Goal: Check status: Check status

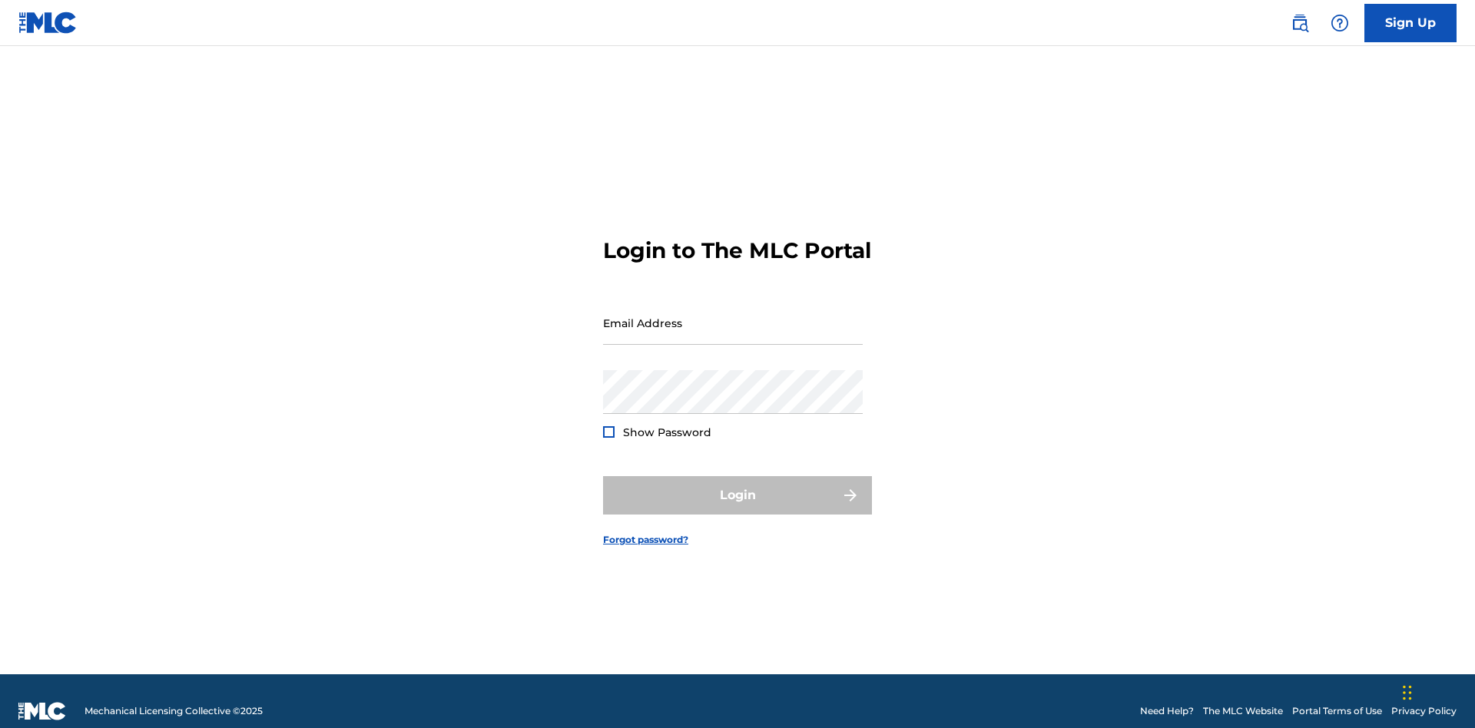
scroll to position [20, 0]
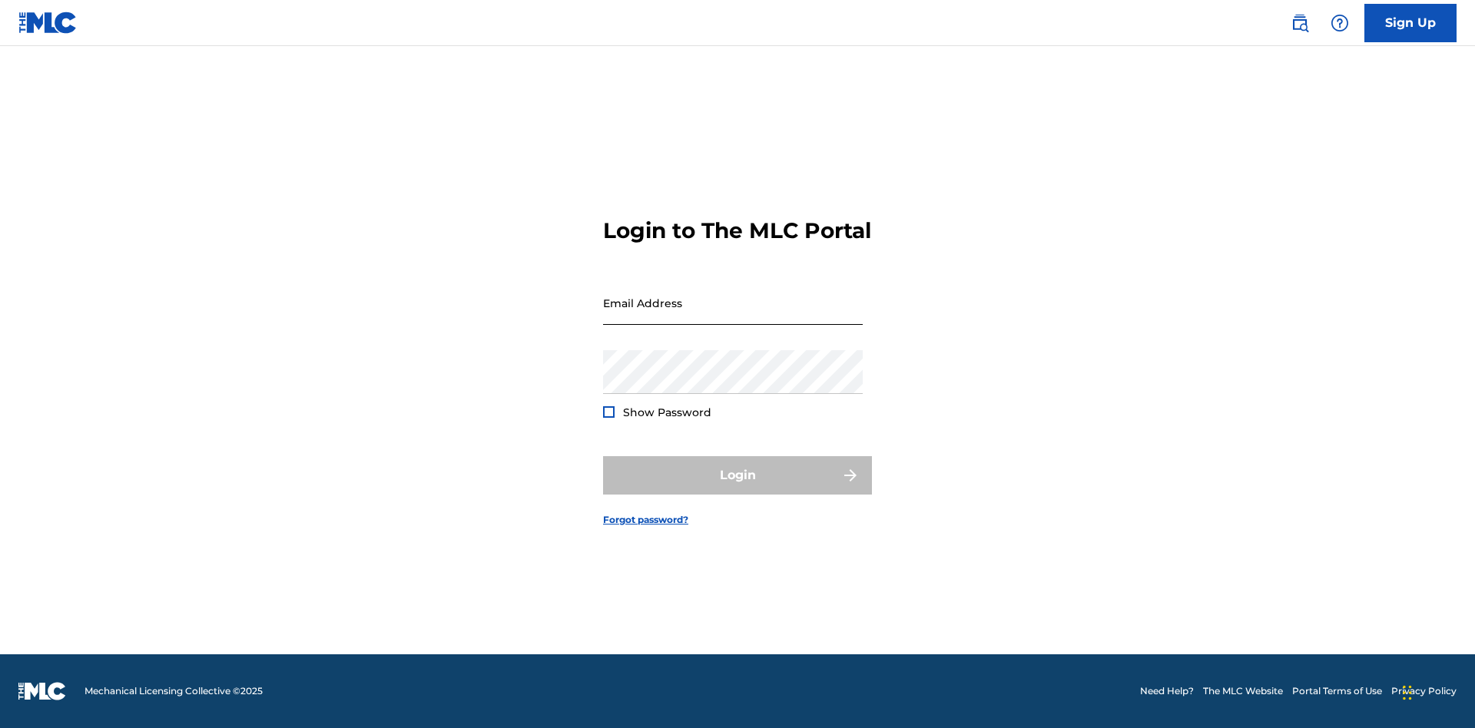
click at [733, 316] on input "Email Address" at bounding box center [733, 303] width 260 height 44
type input "[EMAIL_ADDRESS][DOMAIN_NAME]"
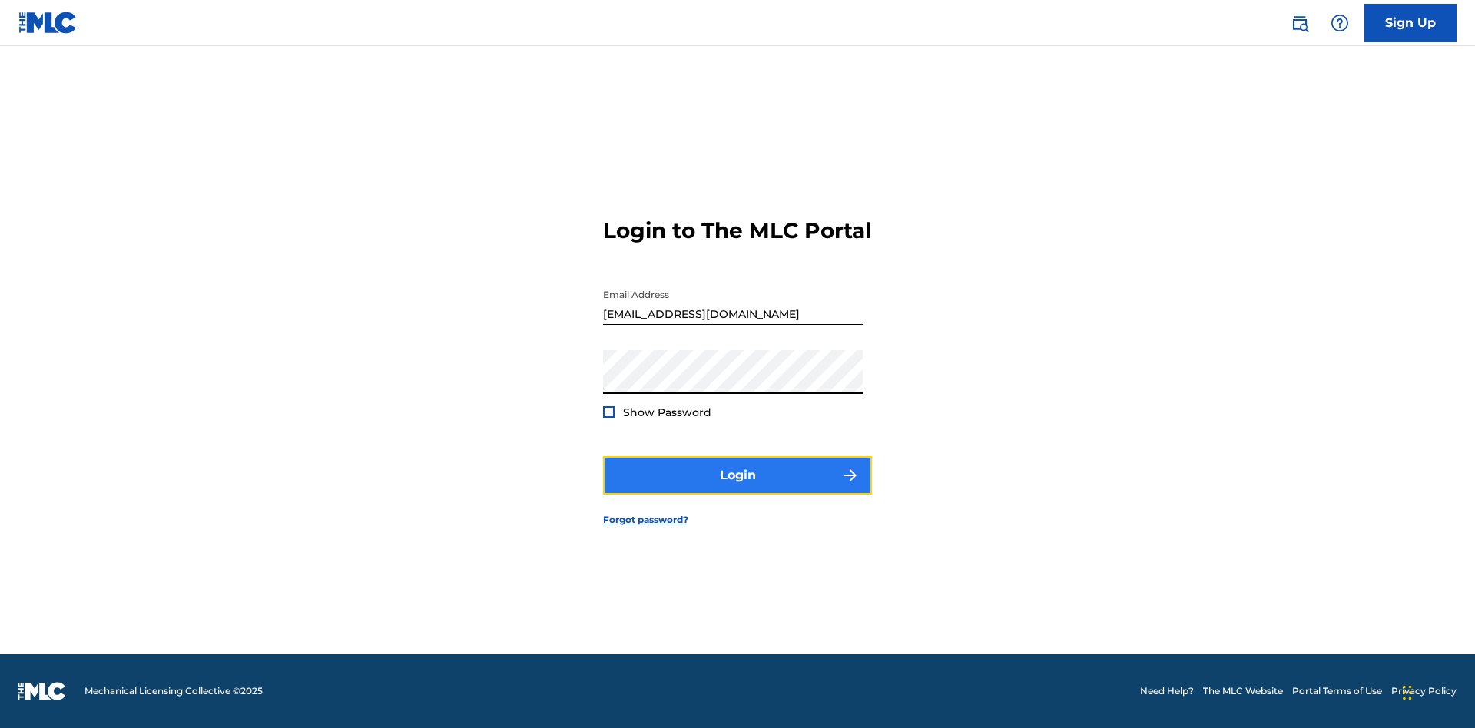
click at [737, 489] on button "Login" at bounding box center [737, 475] width 269 height 38
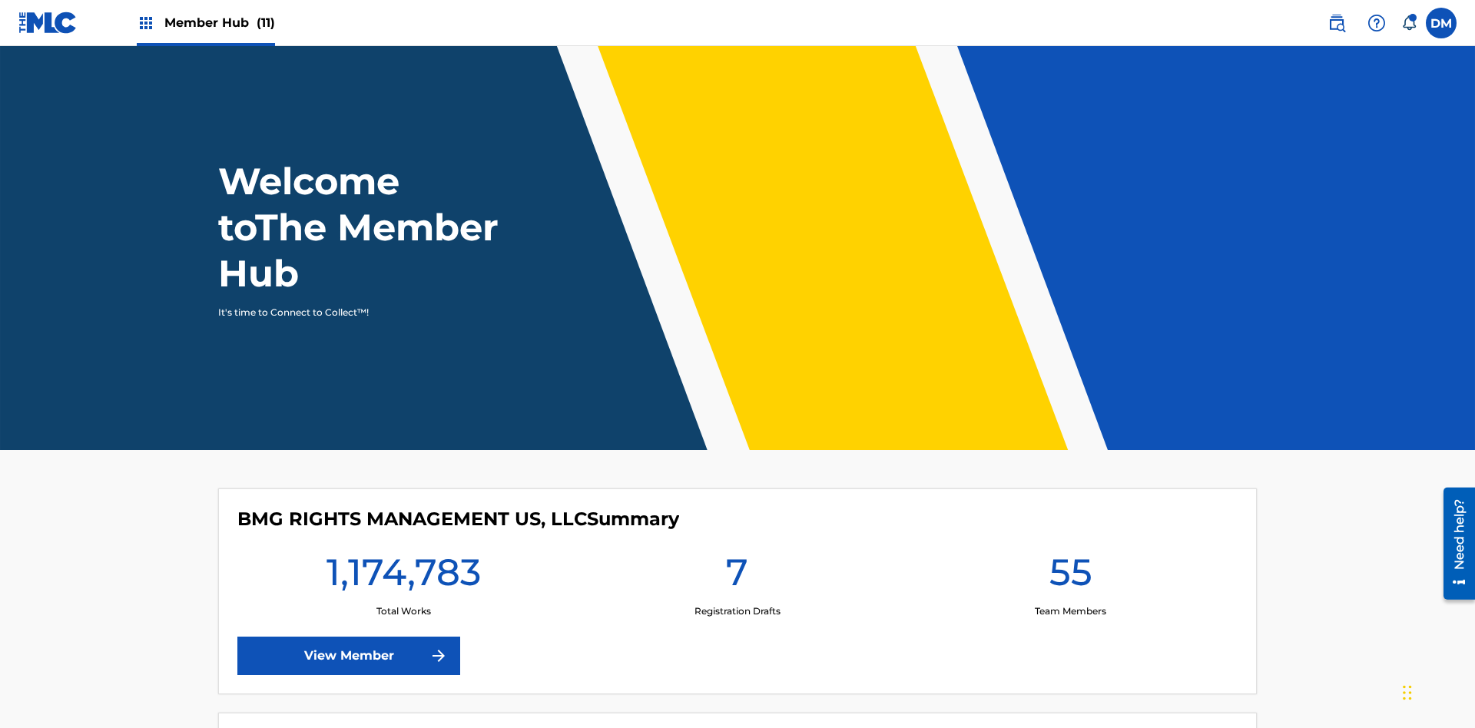
click at [205, 22] on span "Member Hub (11)" at bounding box center [219, 23] width 111 height 18
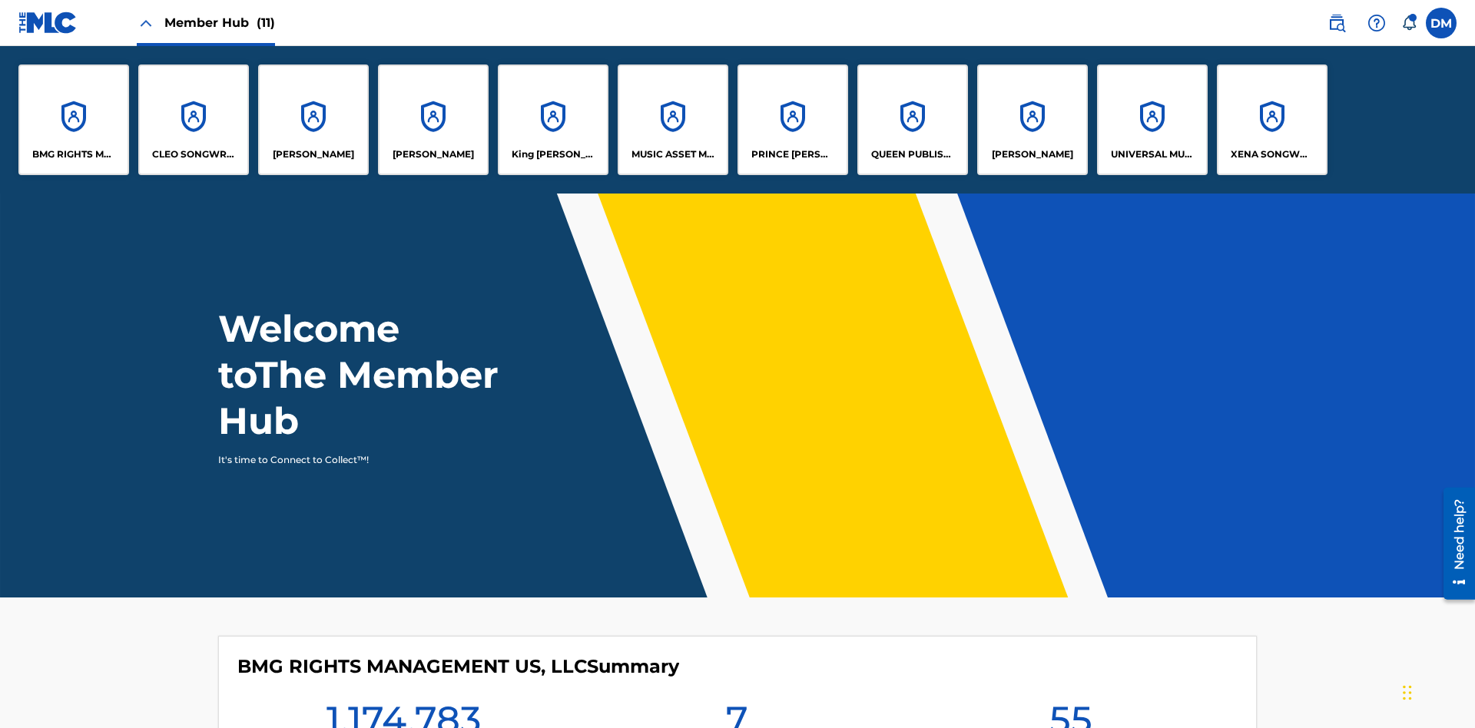
scroll to position [55, 0]
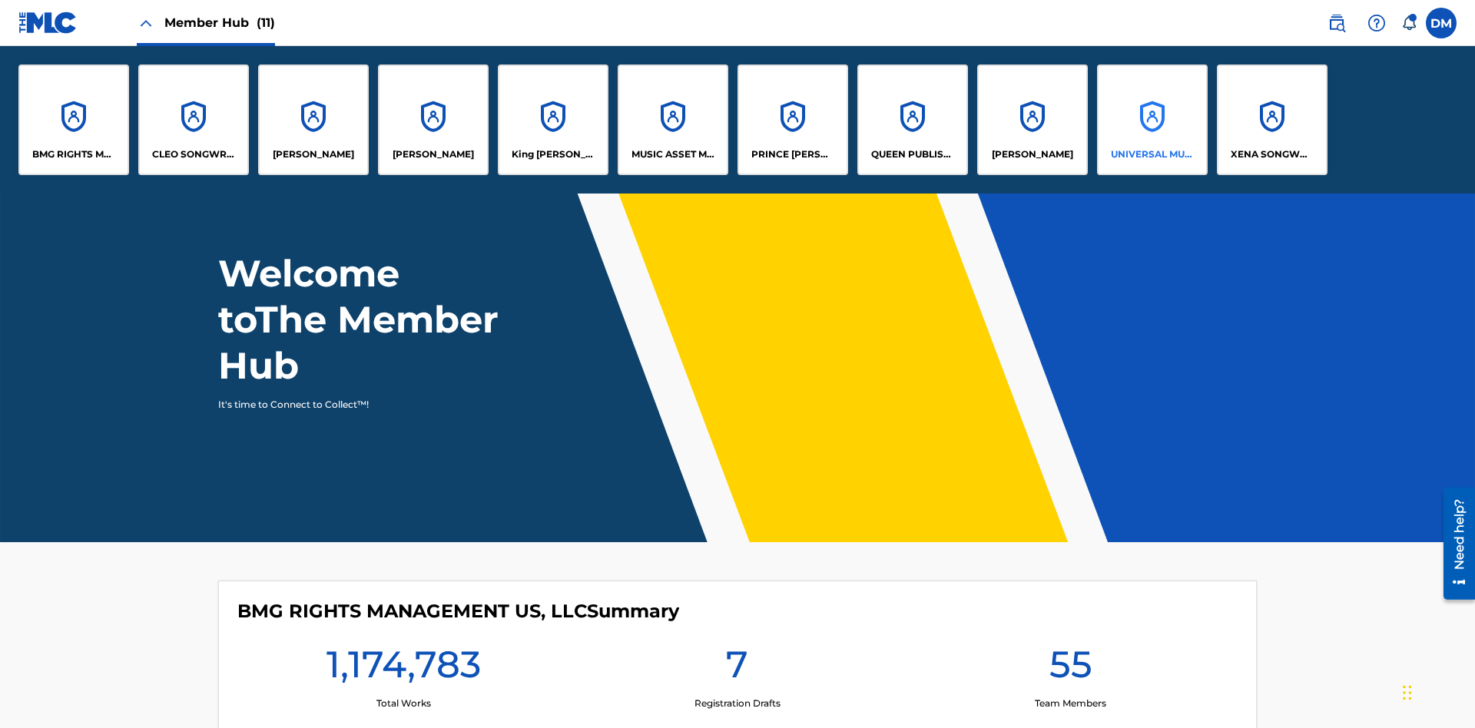
click at [1151, 154] on p "UNIVERSAL MUSIC PUB GROUP" at bounding box center [1153, 154] width 84 height 14
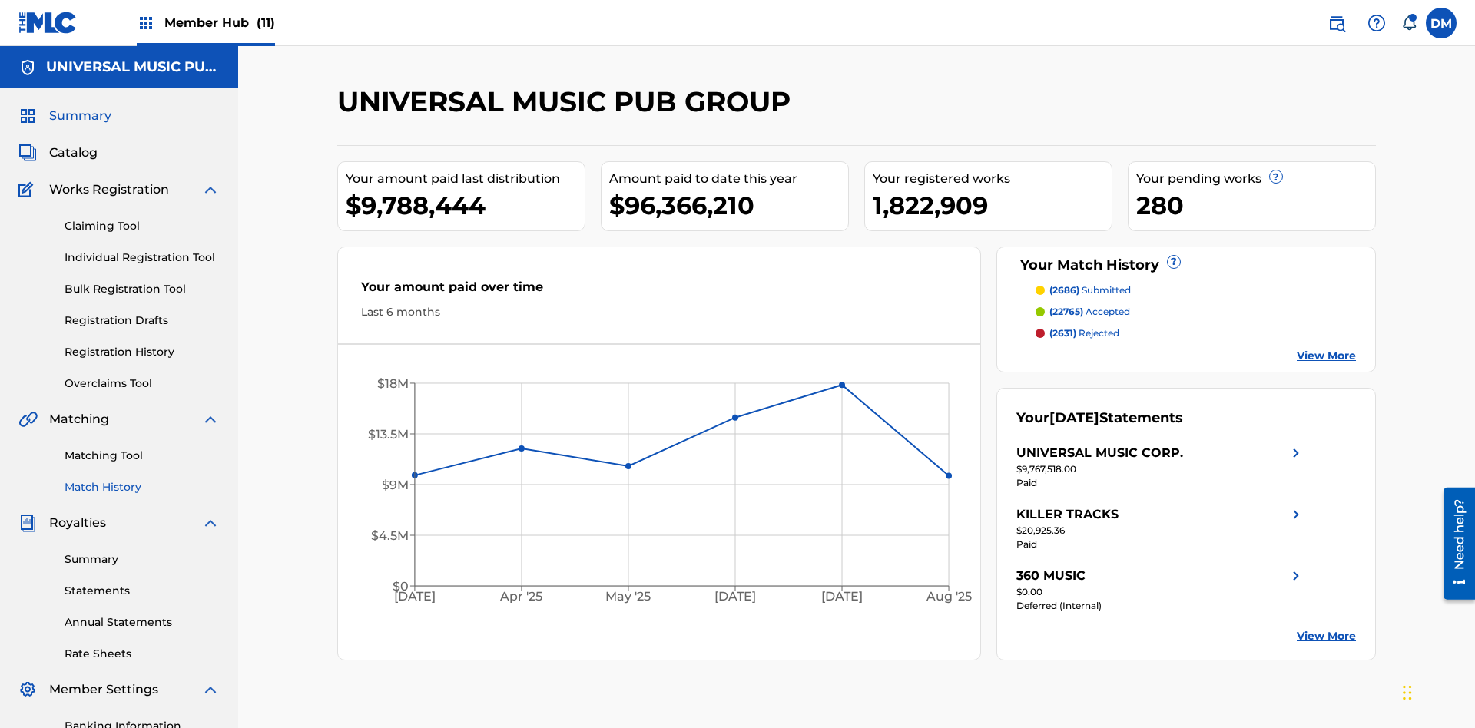
click at [142, 479] on link "Match History" at bounding box center [142, 487] width 155 height 16
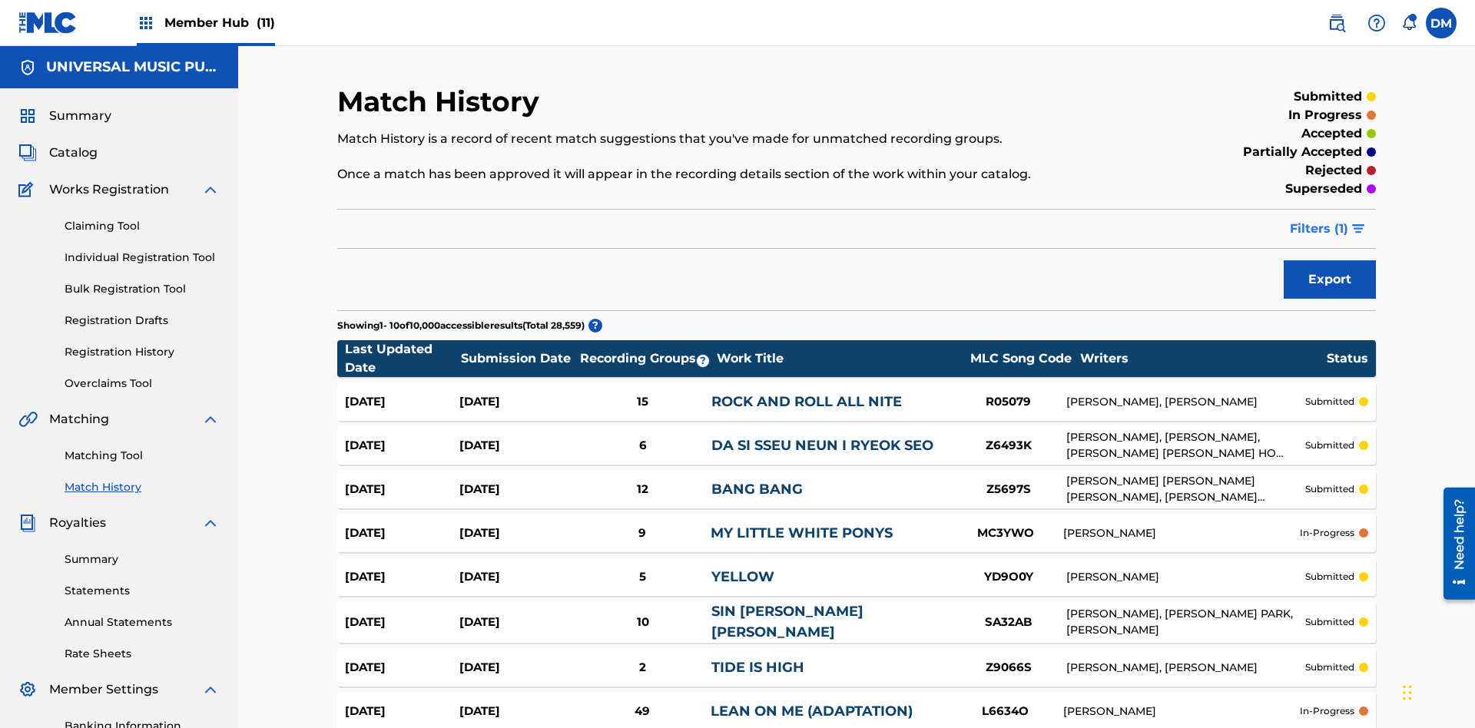
click at [1319, 220] on span "Filters ( 1 )" at bounding box center [1319, 229] width 58 height 18
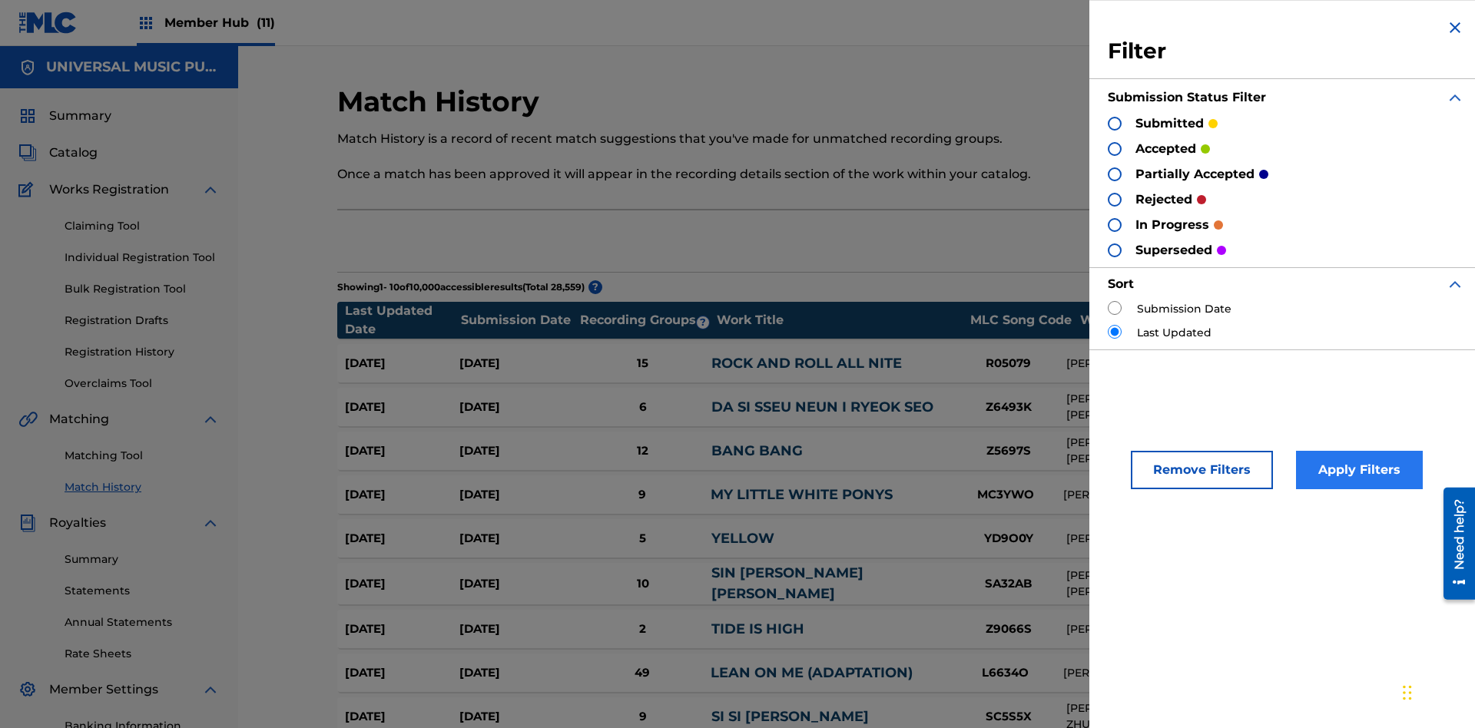
click at [1115, 123] on div at bounding box center [1115, 124] width 14 height 14
click at [1356, 470] on button "Apply Filters" at bounding box center [1359, 470] width 127 height 38
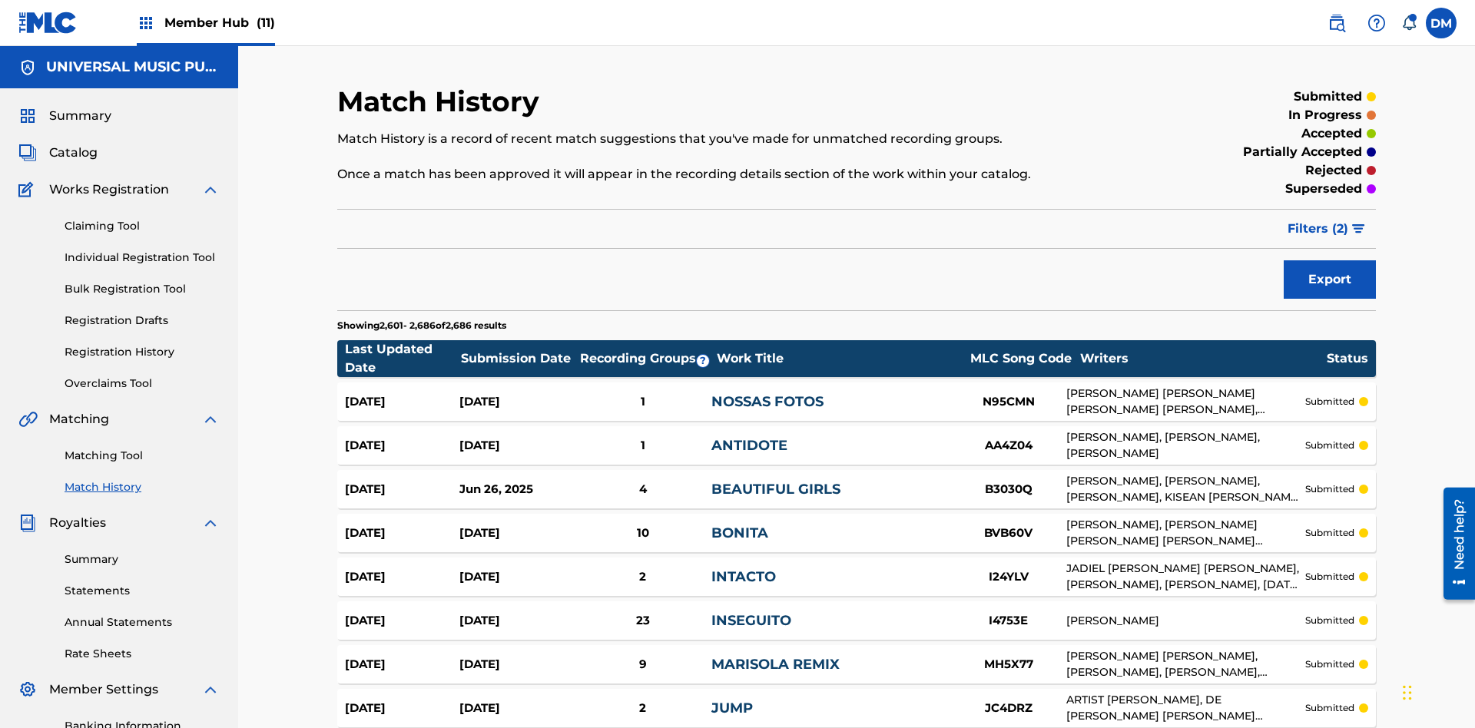
scroll to position [3858, 0]
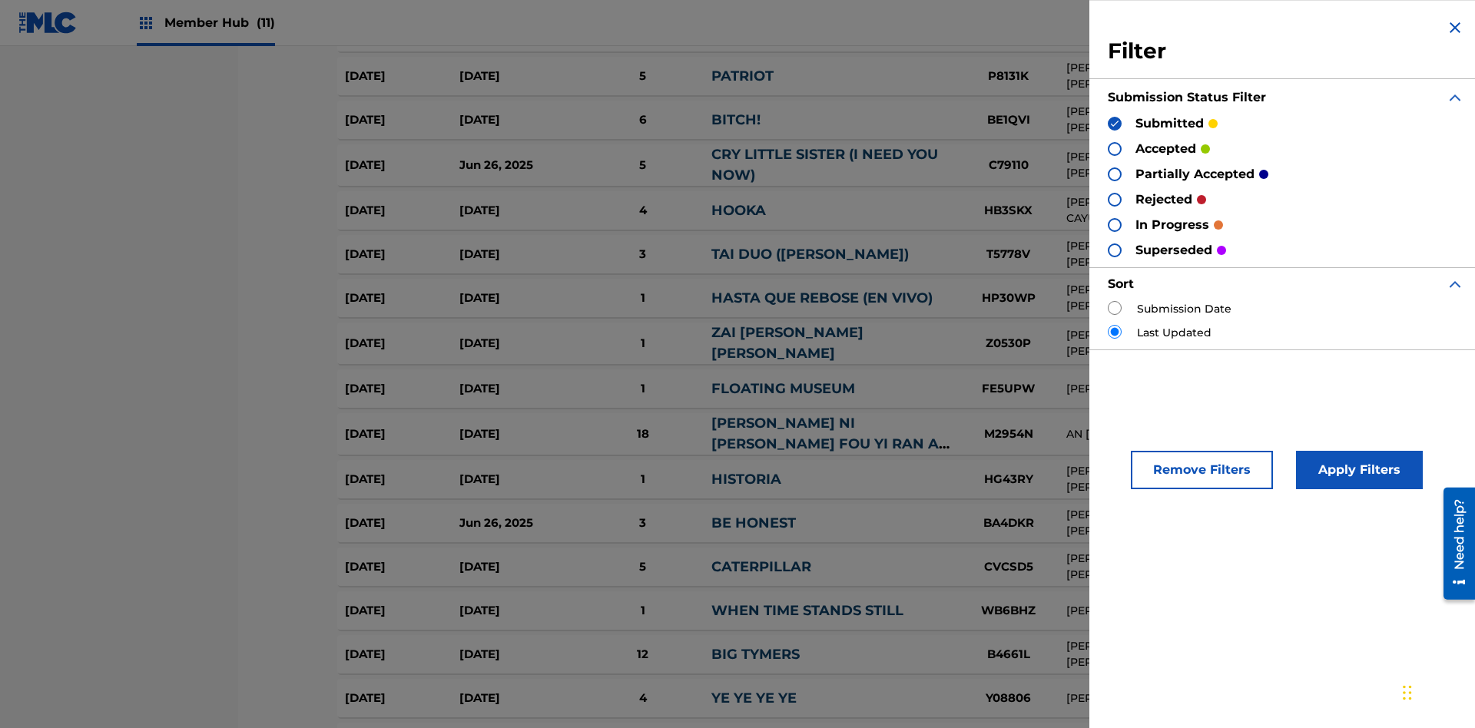
click at [1115, 123] on img at bounding box center [1114, 123] width 11 height 11
click at [1115, 148] on div at bounding box center [1115, 149] width 14 height 14
click at [1356, 470] on button "Apply Filters" at bounding box center [1359, 470] width 127 height 38
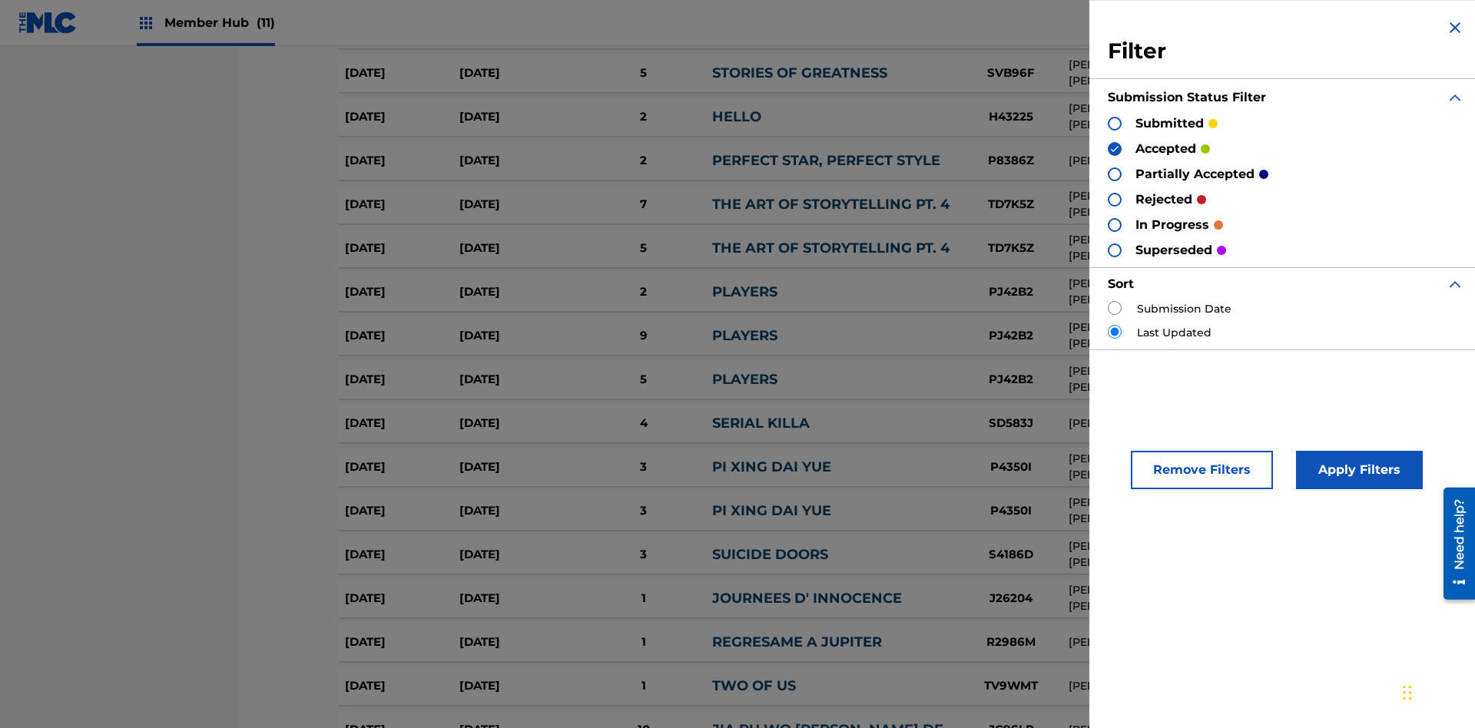
click at [1115, 148] on img at bounding box center [1114, 149] width 11 height 11
click at [1115, 174] on div at bounding box center [1115, 174] width 14 height 14
click at [1356, 470] on button "Apply Filters" at bounding box center [1359, 470] width 127 height 38
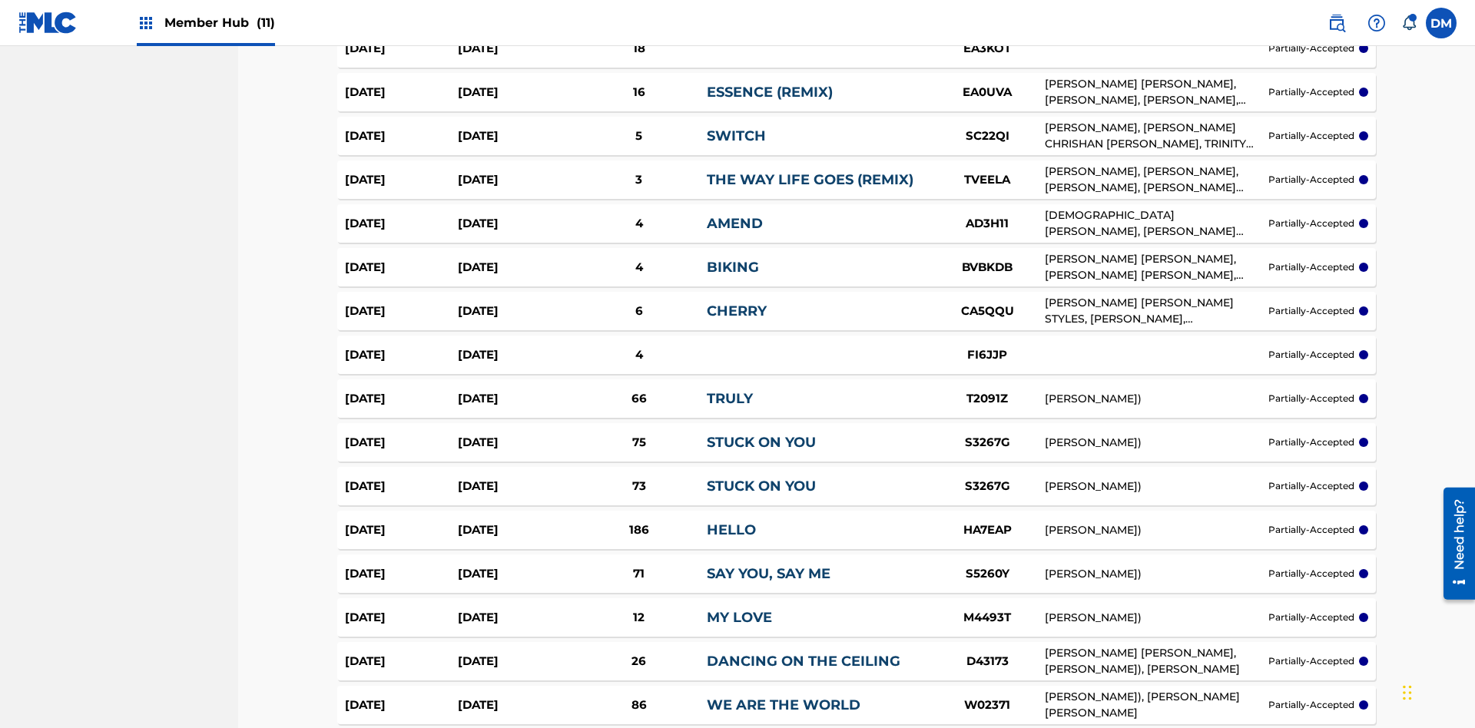
click at [0, 0] on img at bounding box center [0, 0] width 0 height 0
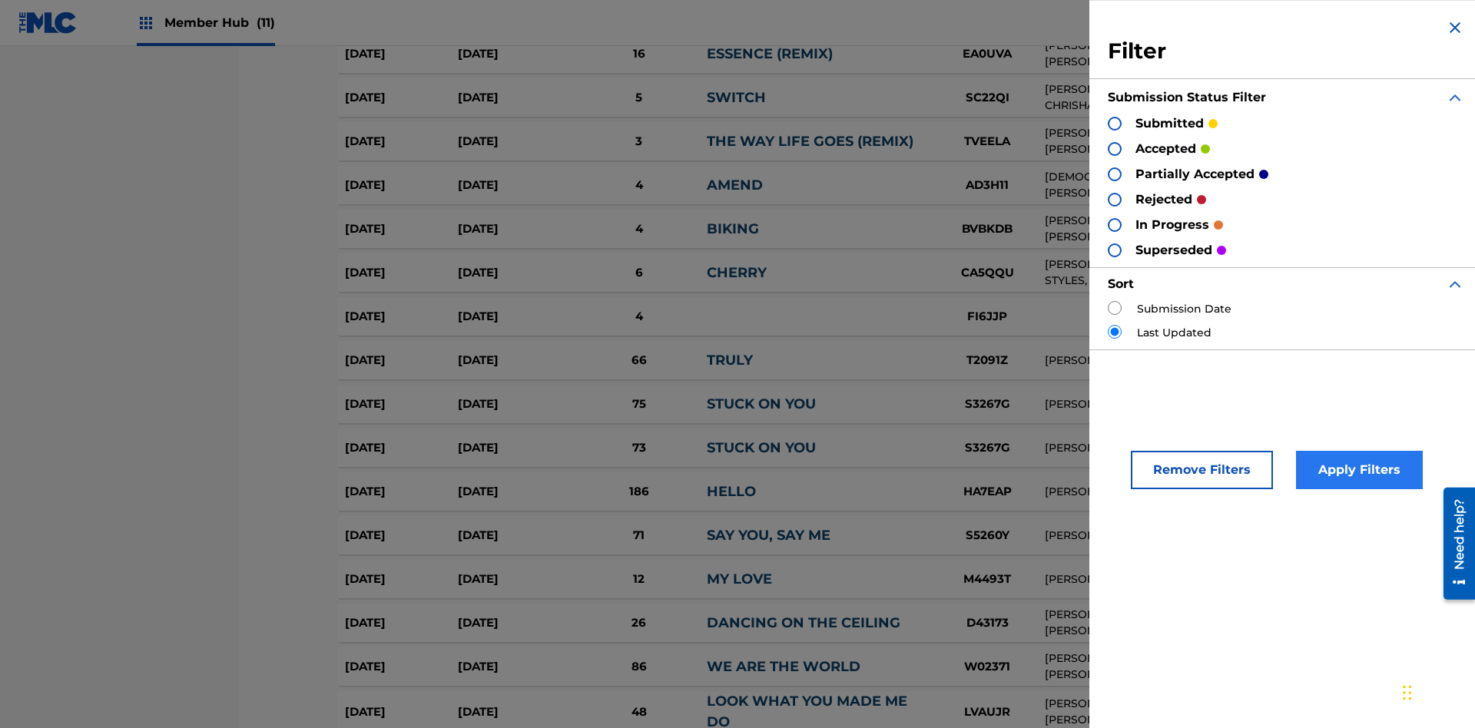
click at [1115, 199] on div at bounding box center [1115, 200] width 14 height 14
click at [1356, 470] on button "Apply Filters" at bounding box center [1359, 470] width 127 height 38
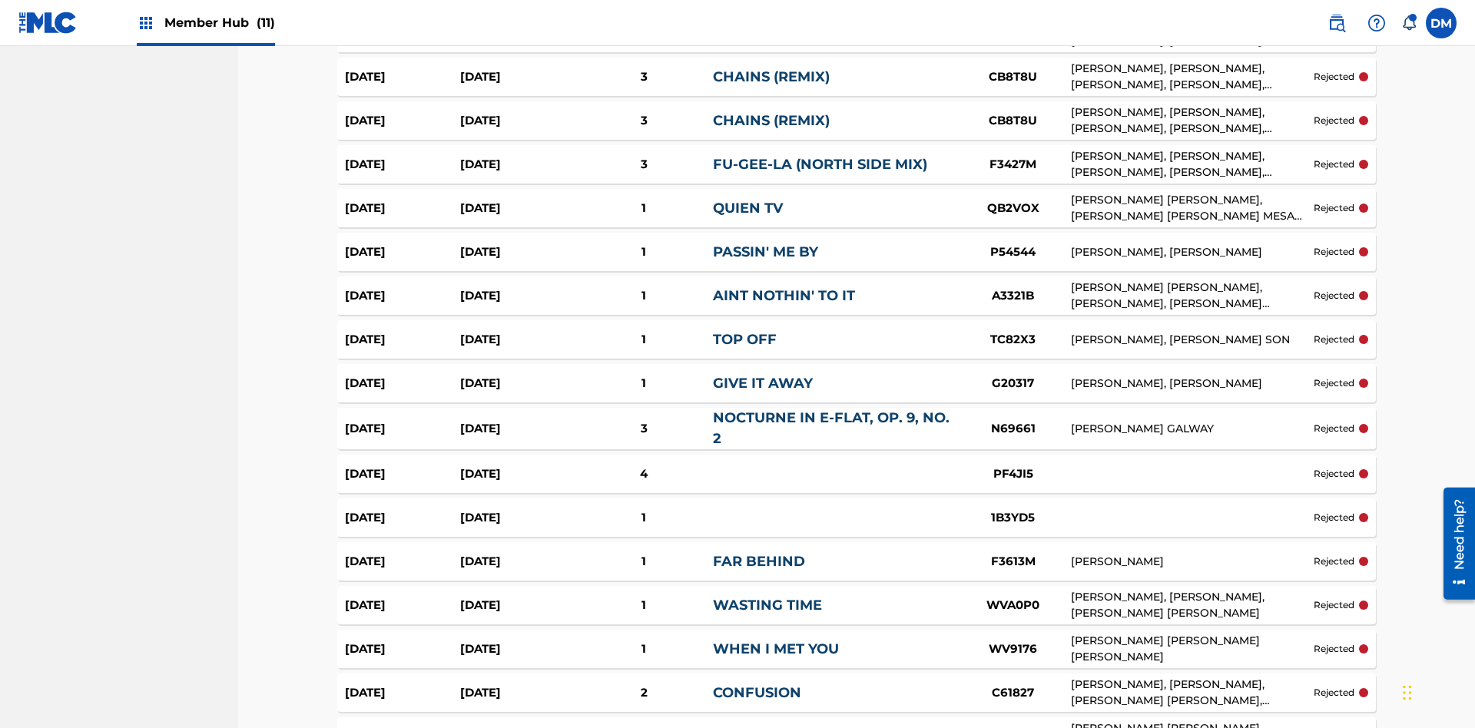
click at [0, 0] on img at bounding box center [0, 0] width 0 height 0
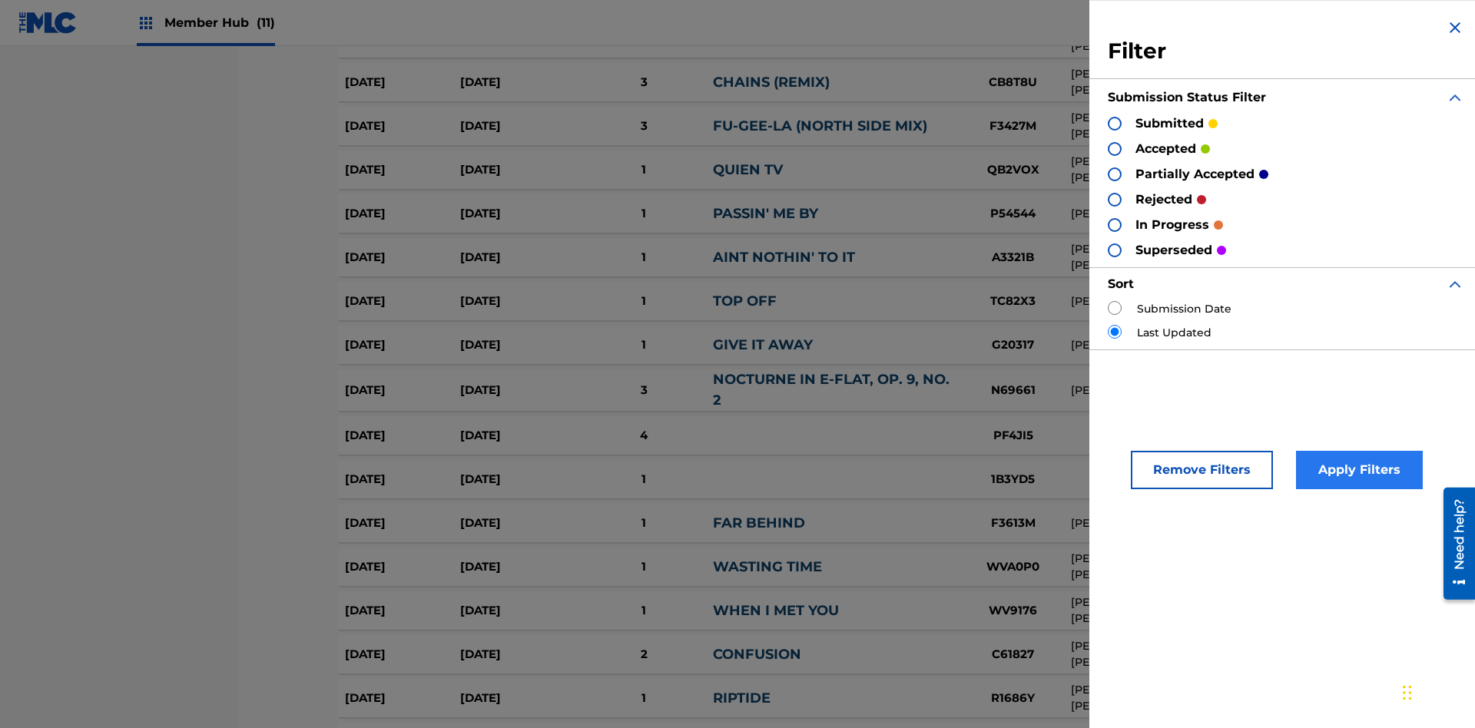
click at [1115, 250] on div at bounding box center [1115, 250] width 14 height 14
click at [1356, 470] on button "Apply Filters" at bounding box center [1359, 470] width 127 height 38
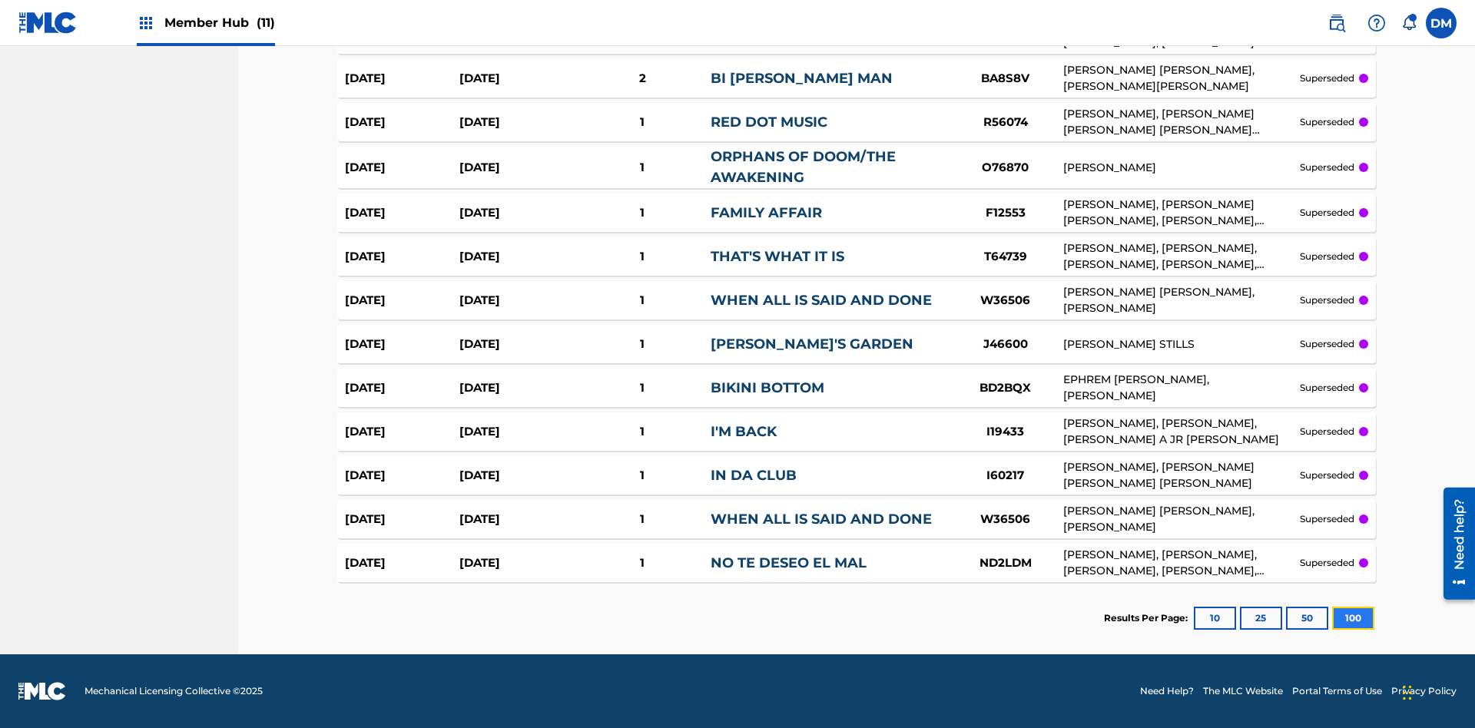
click at [1332, 618] on button "100" at bounding box center [1353, 618] width 42 height 23
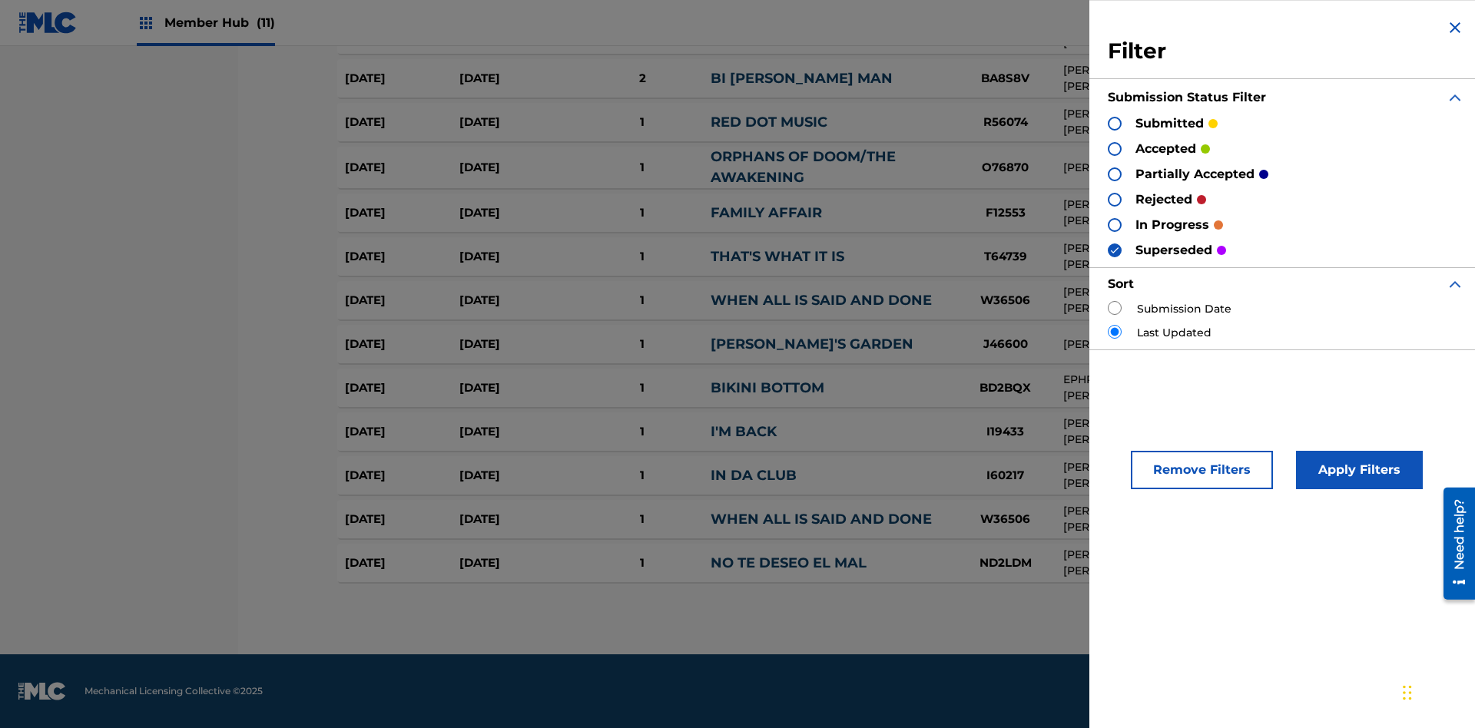
click at [1115, 148] on div at bounding box center [1115, 149] width 14 height 14
click at [1356, 470] on button "Apply Filters" at bounding box center [1359, 470] width 127 height 38
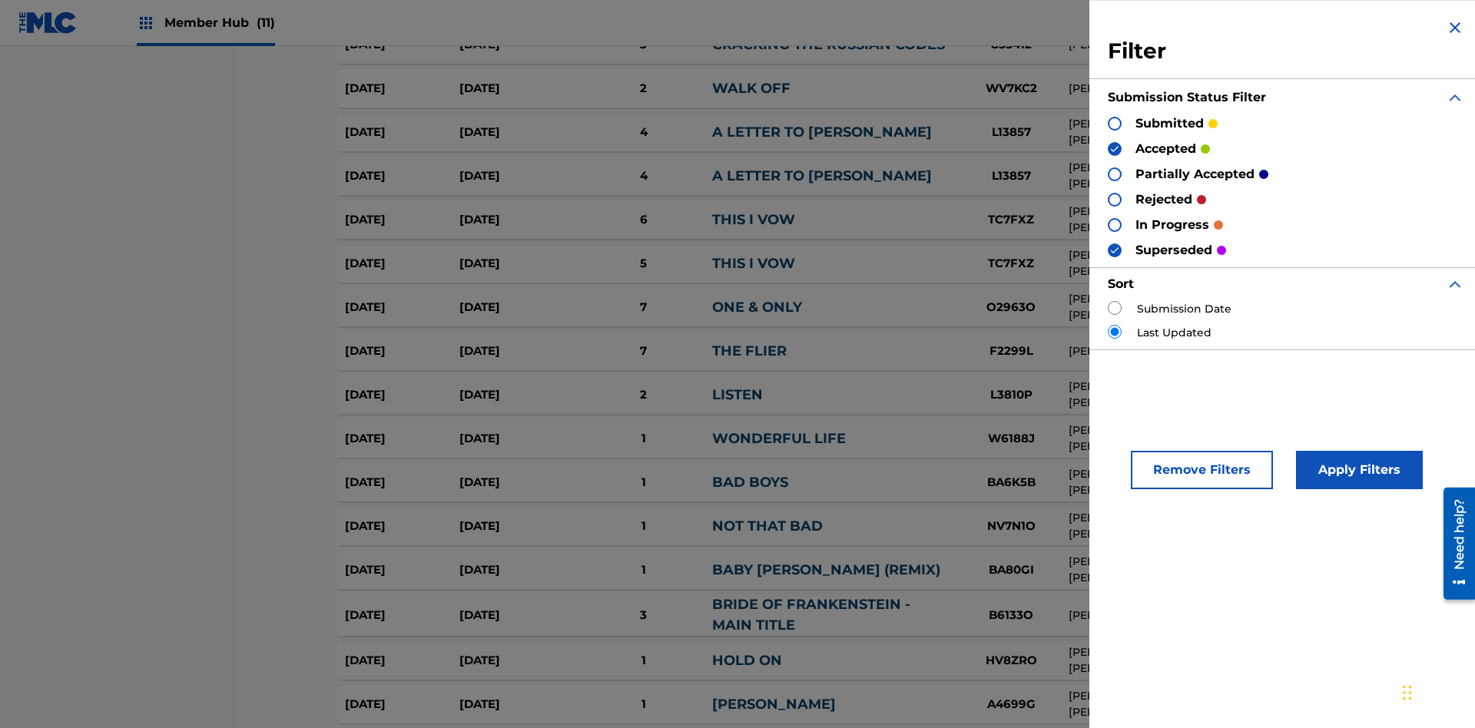
click at [1115, 250] on img at bounding box center [1114, 250] width 11 height 11
click at [1115, 148] on img at bounding box center [1114, 149] width 11 height 11
click at [1115, 174] on div at bounding box center [1115, 174] width 14 height 14
click at [1115, 199] on div at bounding box center [1115, 200] width 14 height 14
click at [1356, 470] on button "Apply Filters" at bounding box center [1359, 470] width 127 height 38
